Goal: Task Accomplishment & Management: Manage account settings

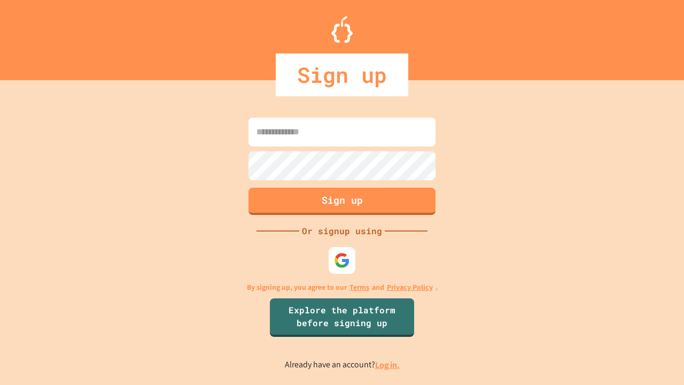
click at [388, 365] on link "Log in." at bounding box center [387, 364] width 25 height 11
